Goal: Find specific page/section: Find specific page/section

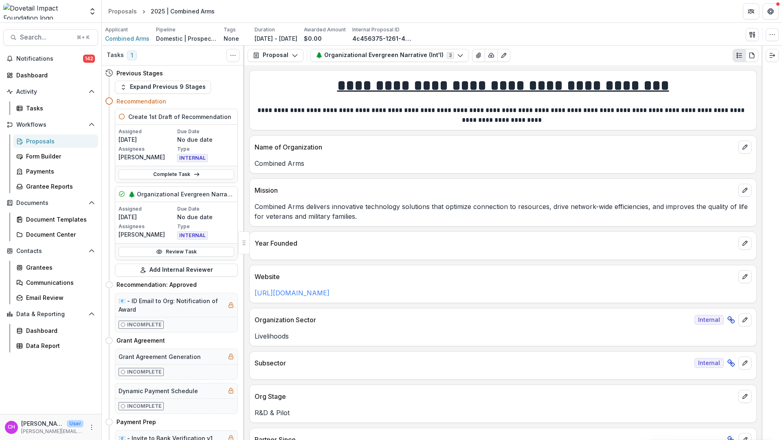
scroll to position [38, 0]
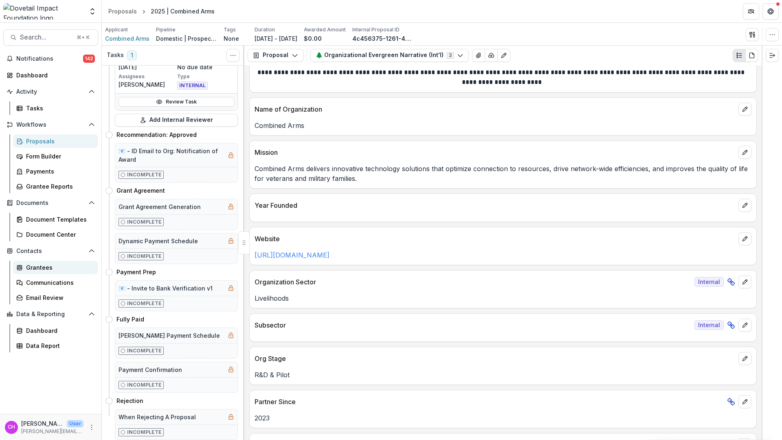
click at [44, 267] on div "Grantees" at bounding box center [59, 267] width 66 height 9
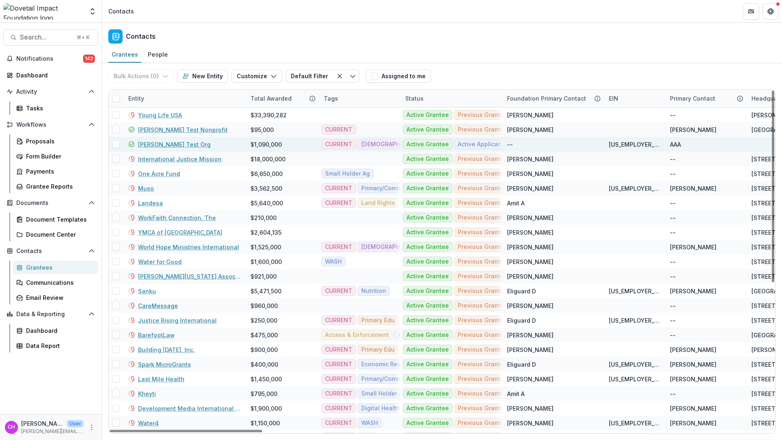
click at [178, 143] on link "[PERSON_NAME] Test Org" at bounding box center [174, 144] width 73 height 9
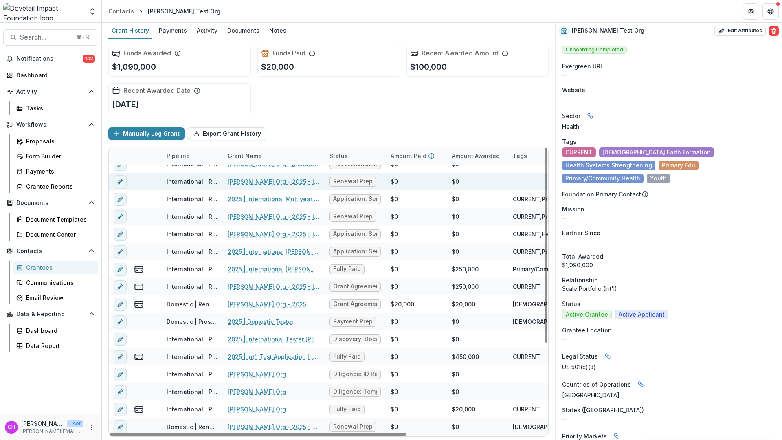
scroll to position [132, 0]
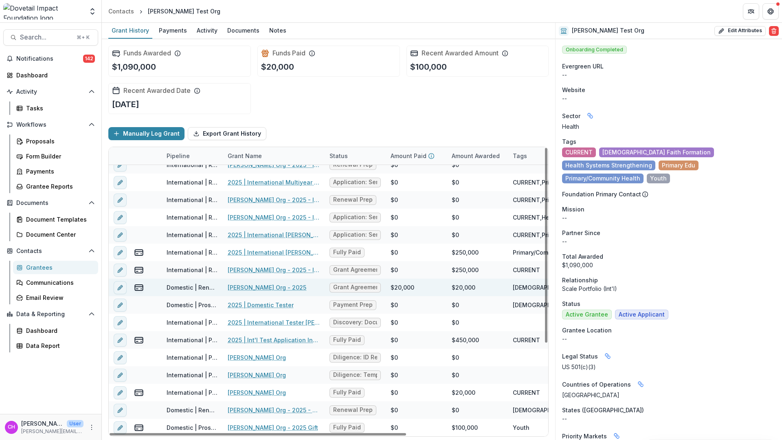
click at [260, 289] on link "[PERSON_NAME] Org - 2025" at bounding box center [267, 287] width 79 height 9
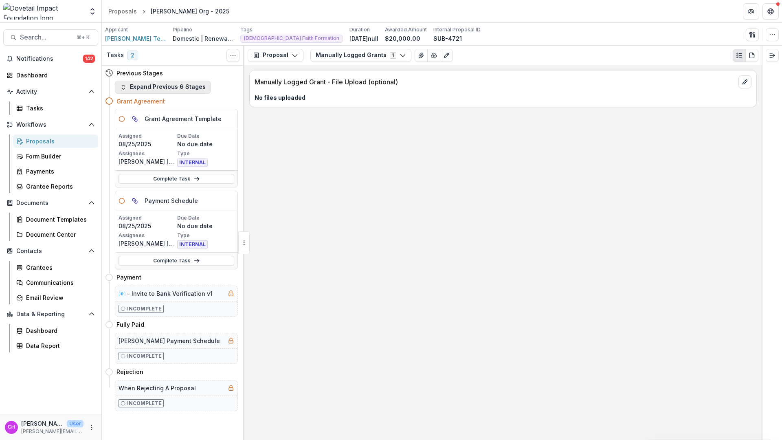
click at [186, 86] on button "Expand Previous 6 Stages" at bounding box center [163, 87] width 96 height 13
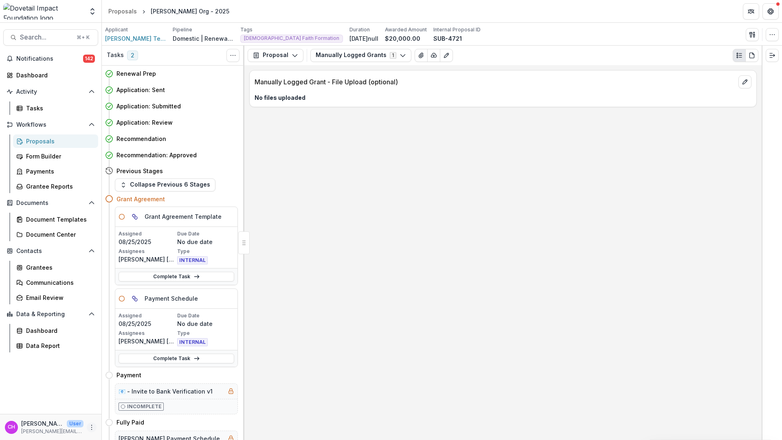
click at [89, 426] on icon "More" at bounding box center [91, 427] width 7 height 7
click at [121, 408] on link "User Settings" at bounding box center [145, 409] width 87 height 13
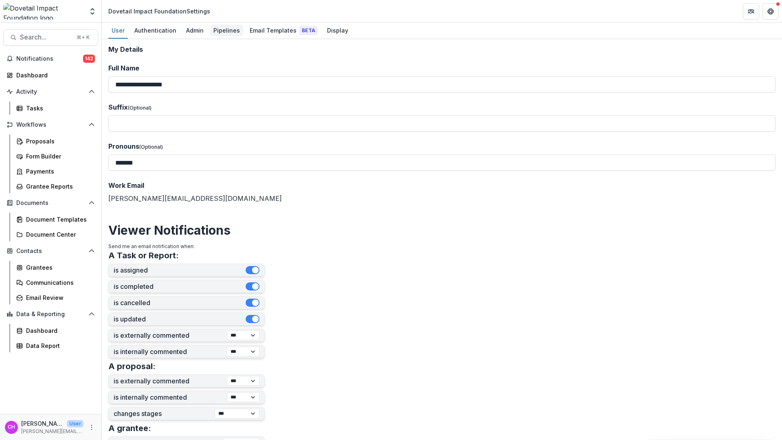
click at [231, 35] on div "Pipelines" at bounding box center [226, 30] width 33 height 12
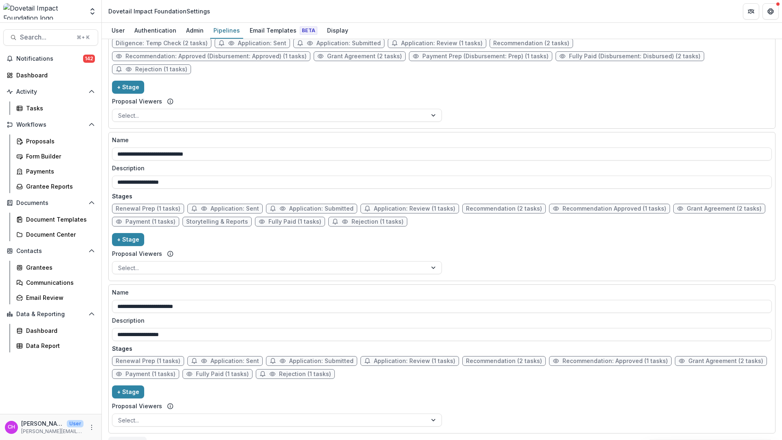
scroll to position [255, 0]
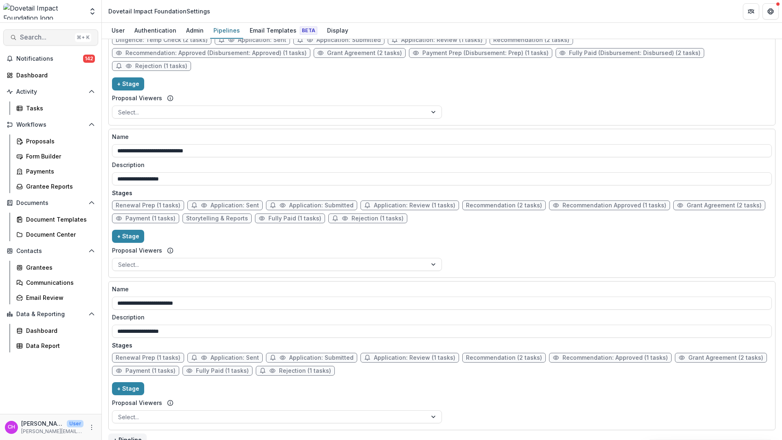
click at [42, 39] on span "Search..." at bounding box center [46, 37] width 52 height 8
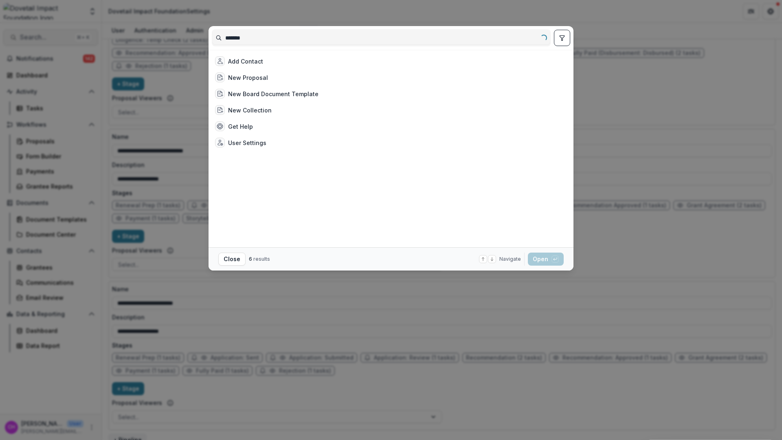
type input "********"
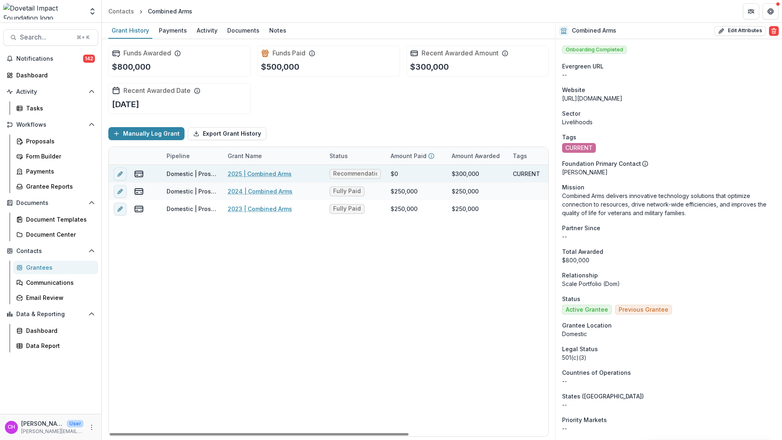
click at [268, 173] on link "2025 | Combined Arms" at bounding box center [260, 174] width 64 height 9
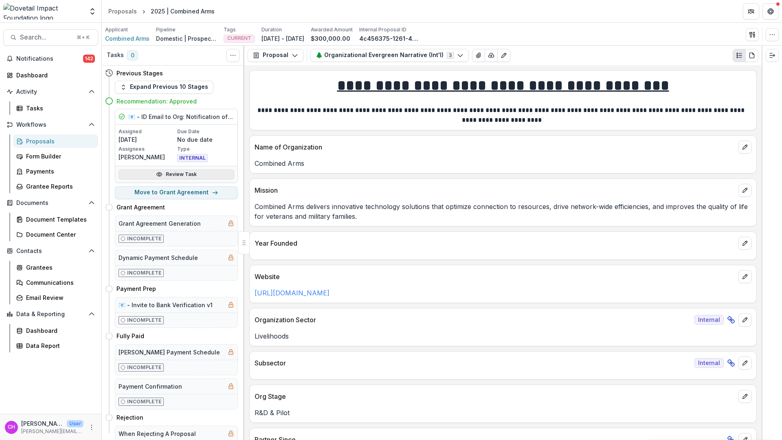
click at [201, 174] on link "Review Task" at bounding box center [177, 175] width 116 height 10
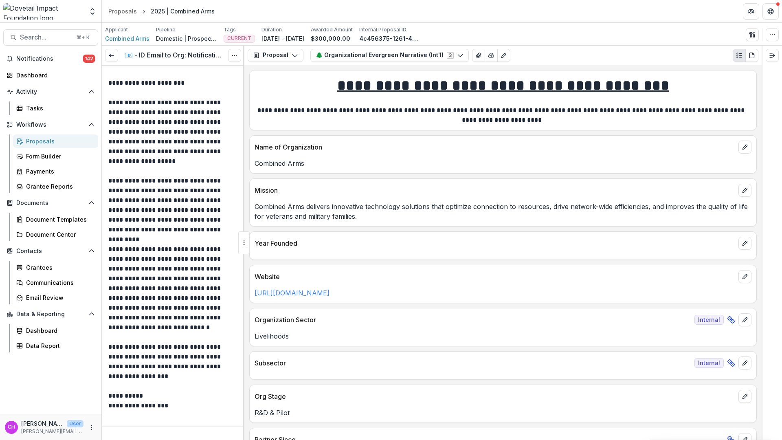
scroll to position [112, 0]
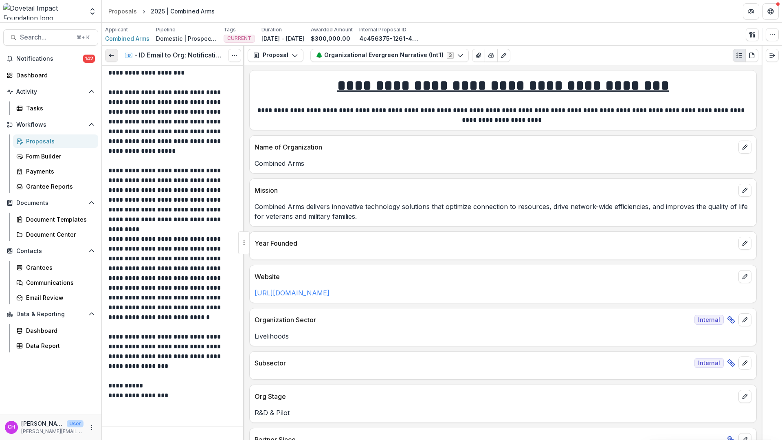
click at [109, 54] on icon at bounding box center [111, 55] width 7 height 7
